Goal: Check status

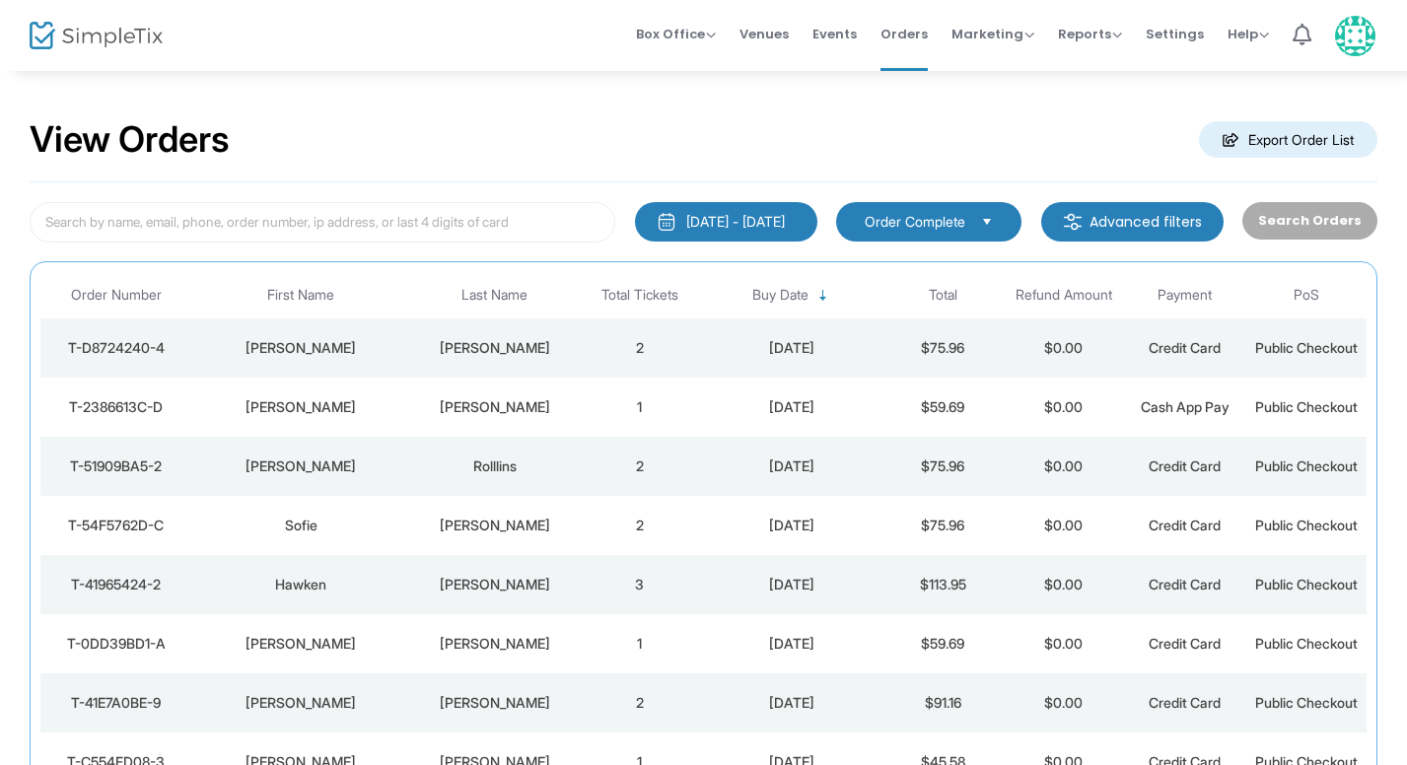
click at [574, 353] on div "[PERSON_NAME]" at bounding box center [495, 348] width 160 height 20
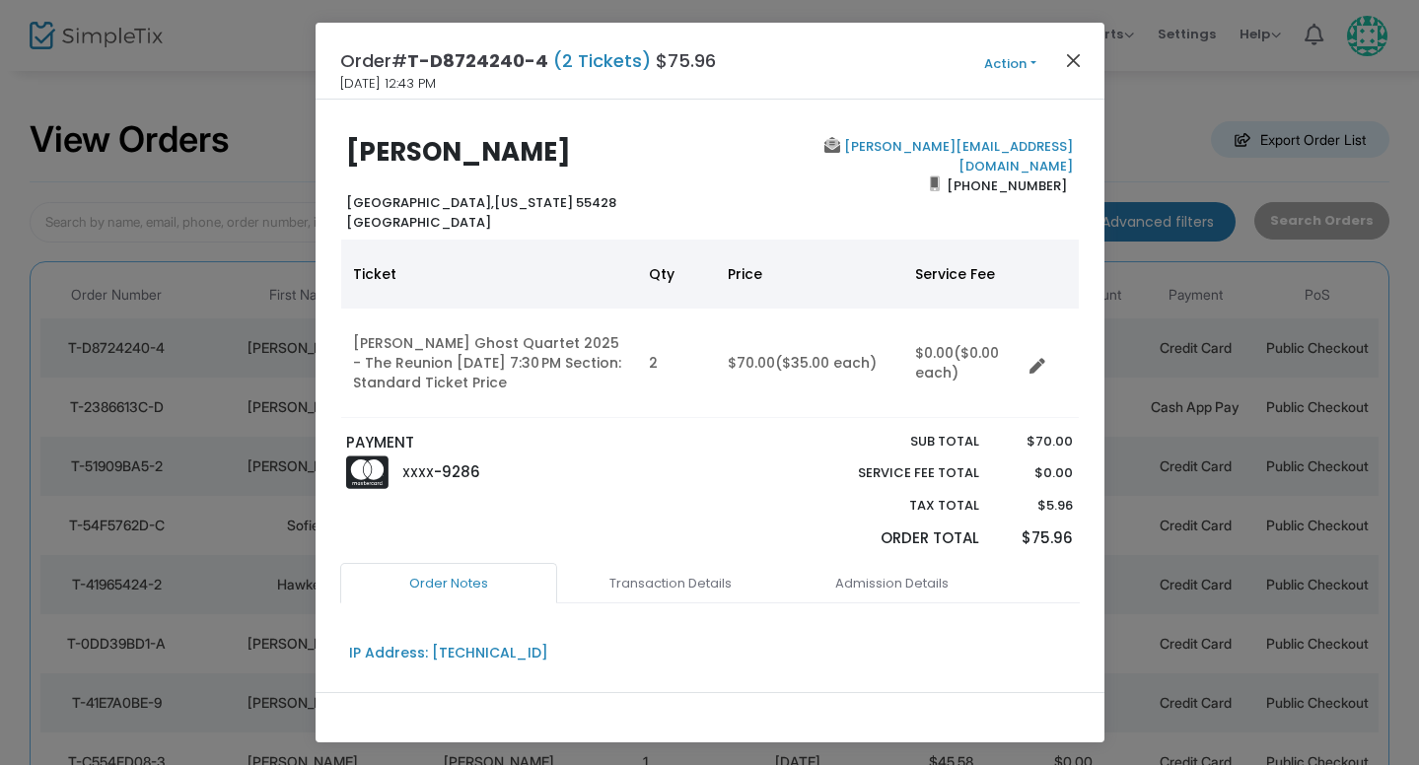
click at [1074, 62] on button "Close" at bounding box center [1073, 60] width 26 height 26
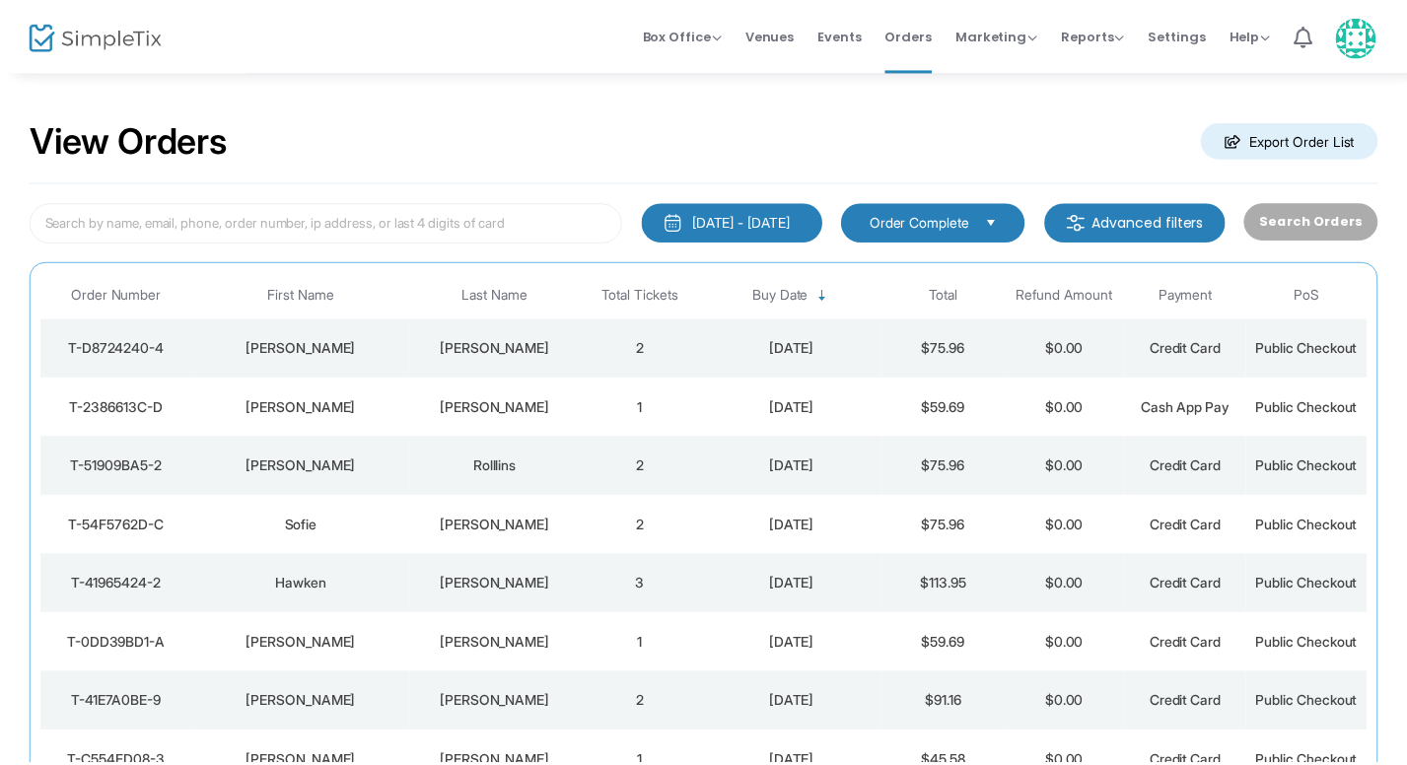
scroll to position [25, 0]
